Goal: Task Accomplishment & Management: Manage account settings

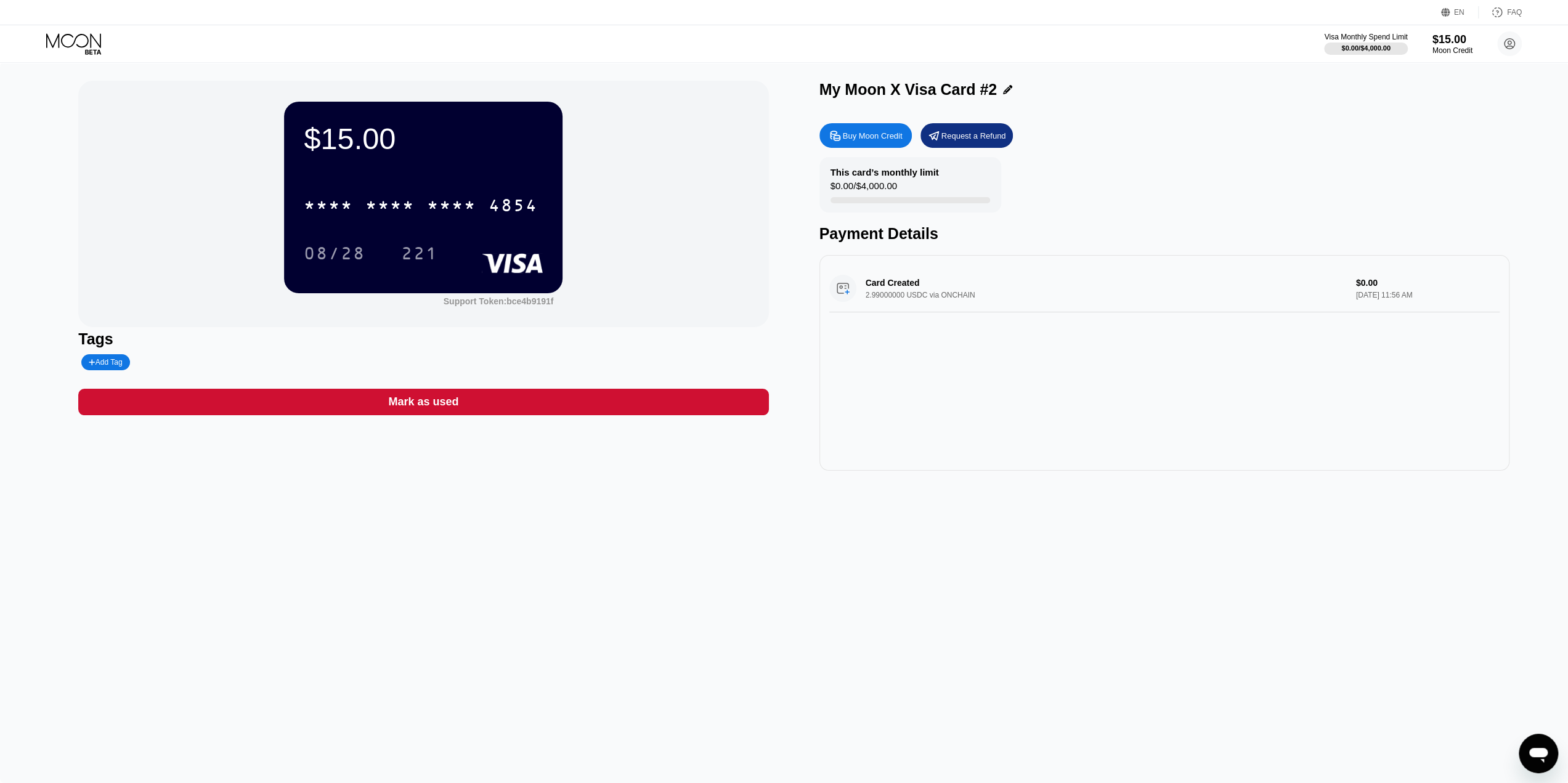
click at [376, 205] on div "* * * *" at bounding box center [390, 207] width 49 height 20
click at [323, 259] on div "08/28" at bounding box center [335, 255] width 61 height 20
click at [597, 346] on div "Tags" at bounding box center [423, 339] width 690 height 18
